Goal: Task Accomplishment & Management: Manage account settings

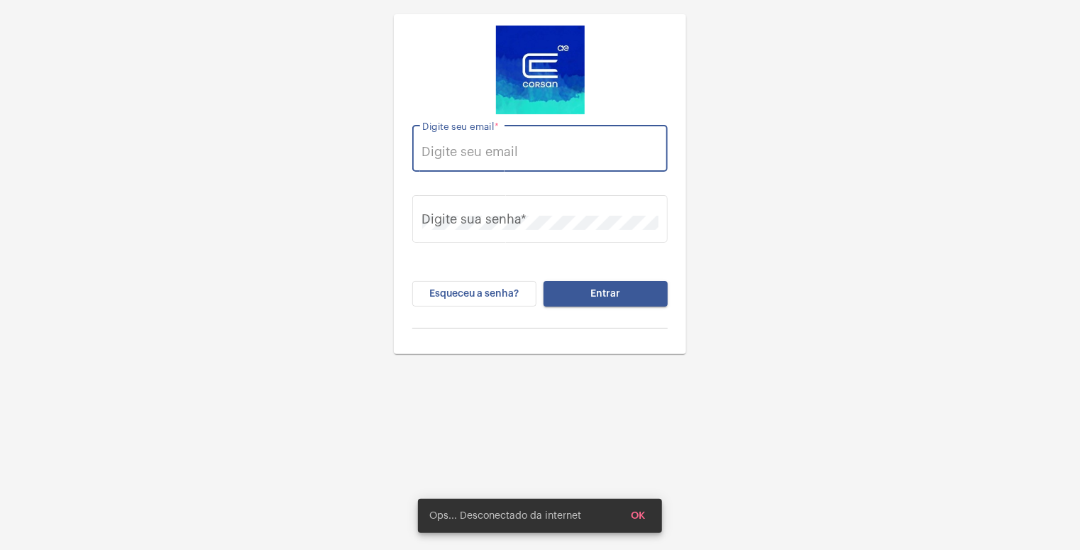
click at [472, 148] on input "Digite seu email *" at bounding box center [540, 152] width 236 height 14
type input "daisy.muller@explorercallcenter.com.br"
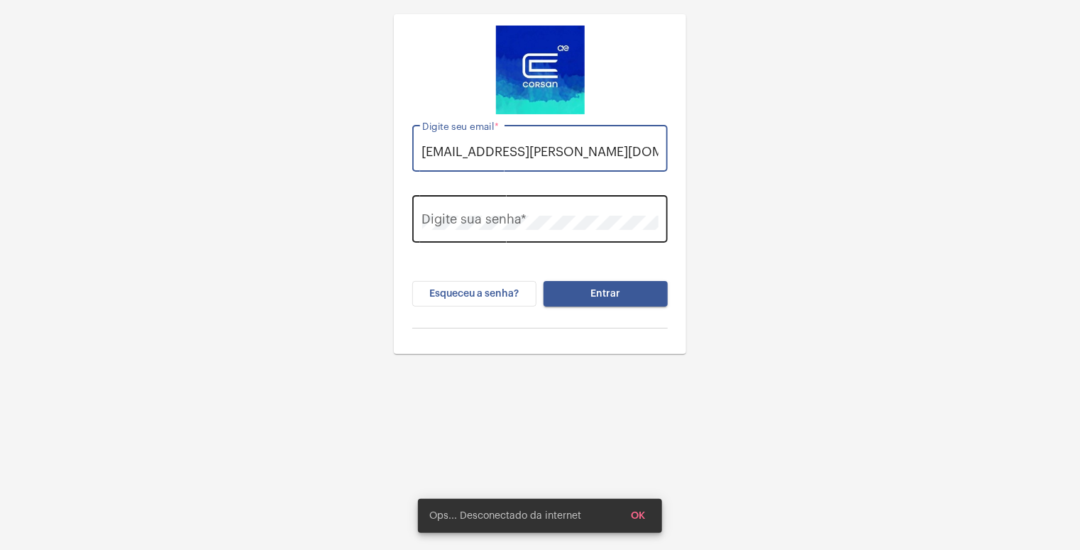
click at [440, 190] on mat-form-field "daisy.muller@explorercallcenter.com.br Digite seu email *" at bounding box center [539, 156] width 255 height 71
click at [439, 206] on div "Digite sua senha *" at bounding box center [540, 217] width 236 height 50
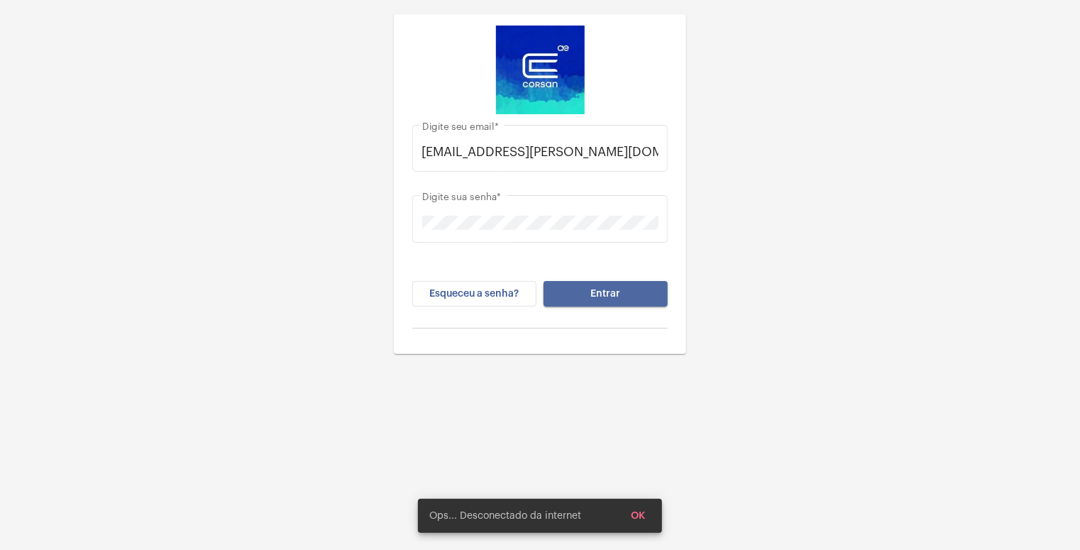
click at [588, 292] on button "Entrar" at bounding box center [606, 294] width 124 height 26
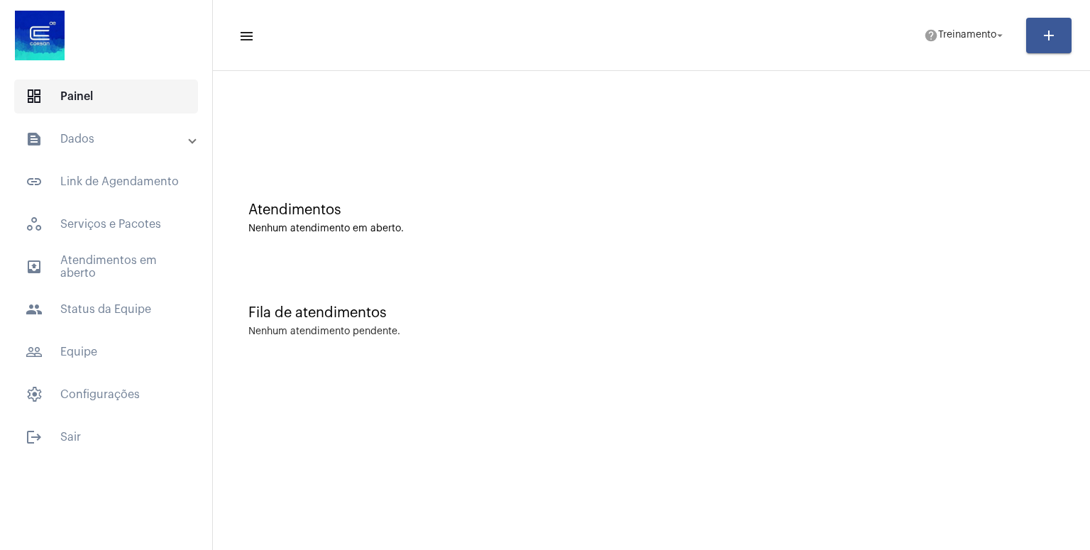
click at [79, 92] on span "dashboard Painel" at bounding box center [106, 96] width 184 height 34
